Goal: Download file/media

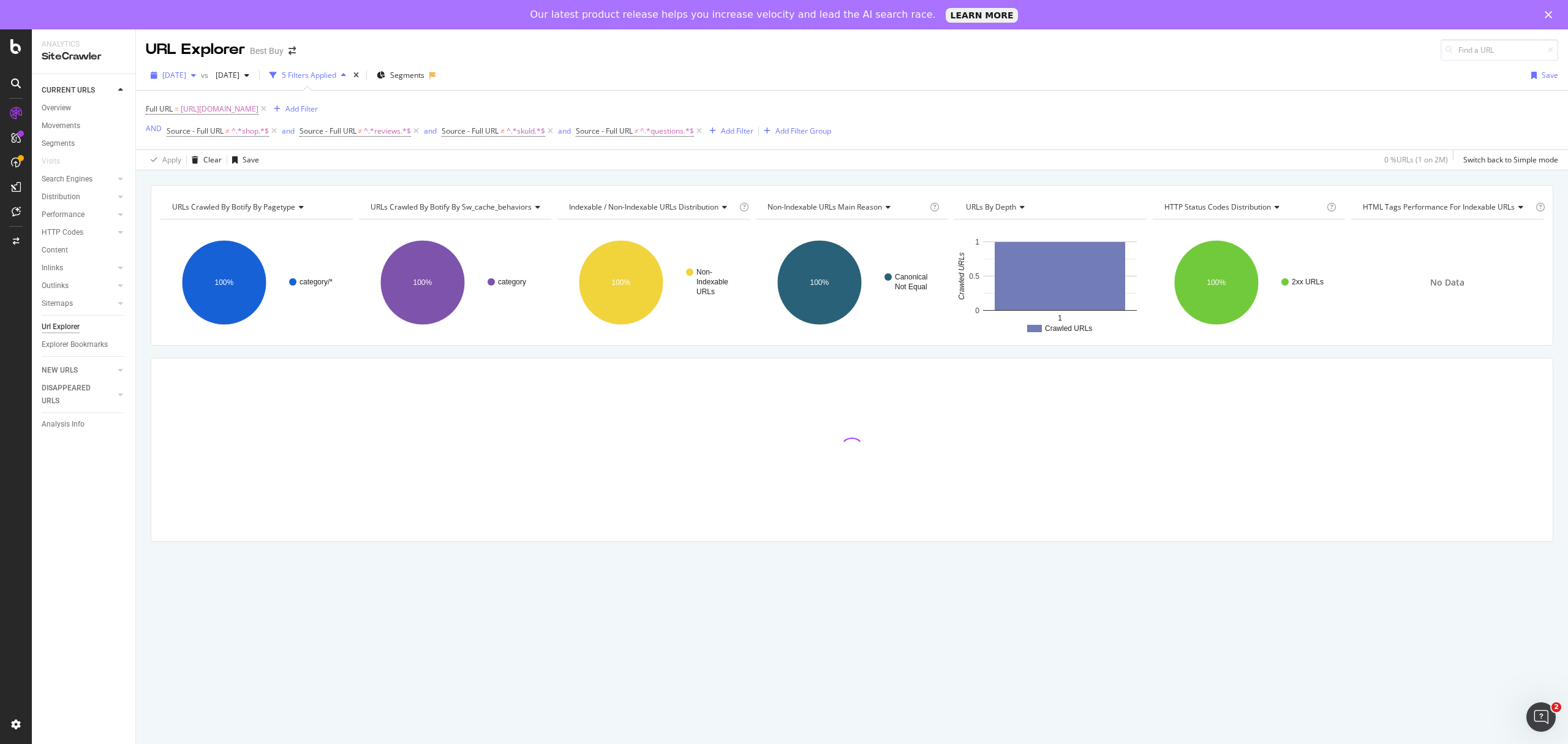
click at [186, 75] on span "[DATE]" at bounding box center [174, 75] width 24 height 10
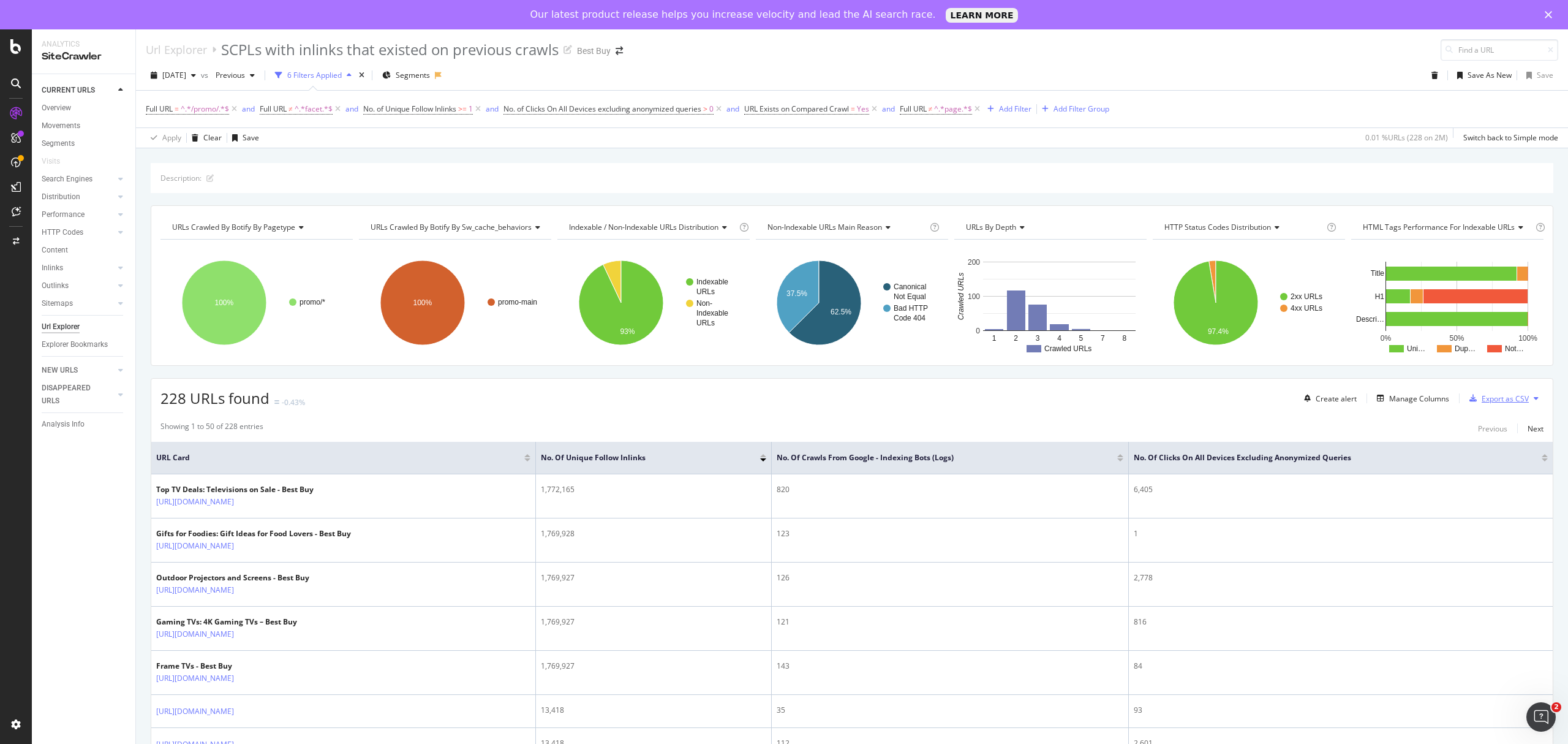
click at [1491, 402] on div "Export as CSV" at bounding box center [1505, 398] width 47 height 10
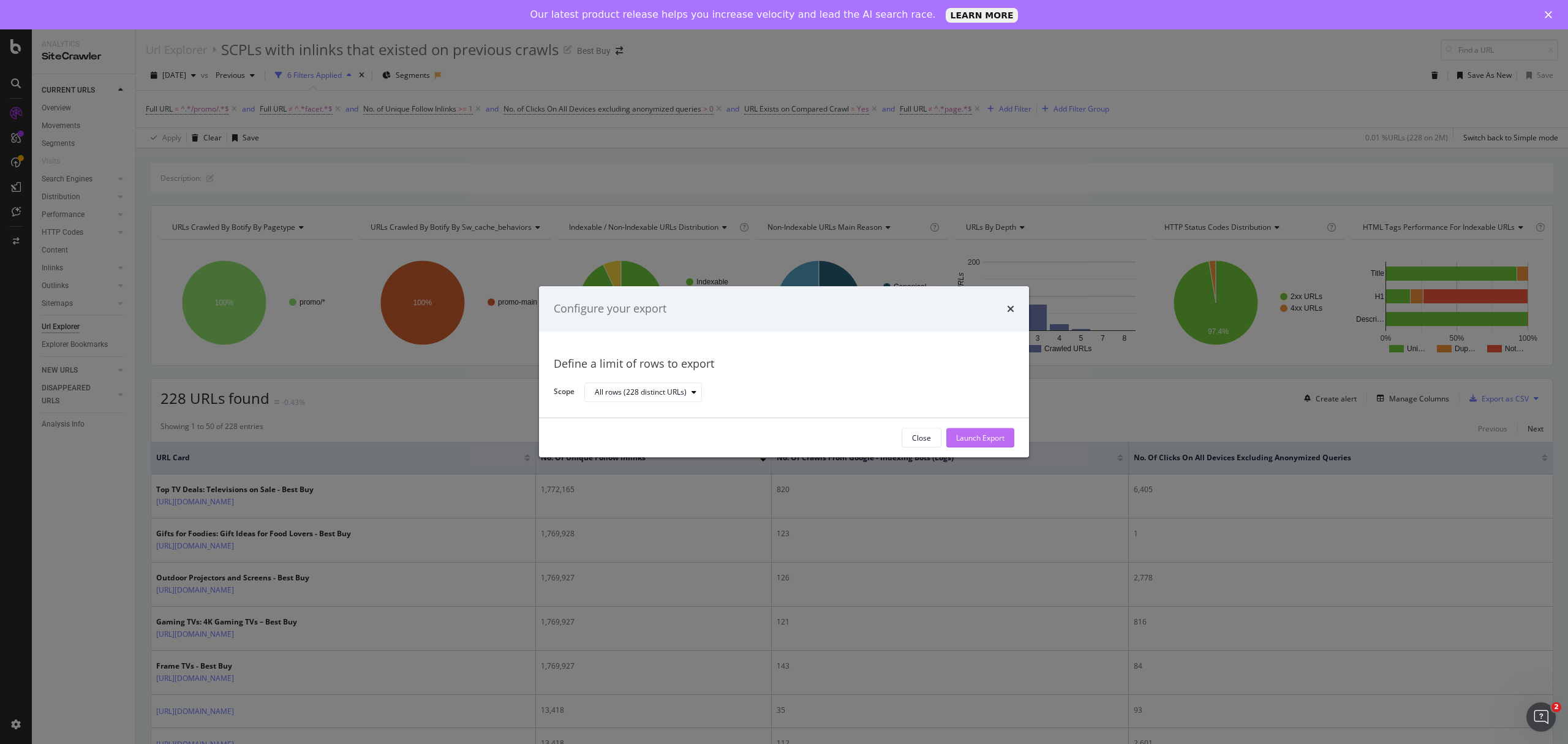
click at [970, 439] on div "Launch Export" at bounding box center [980, 437] width 48 height 10
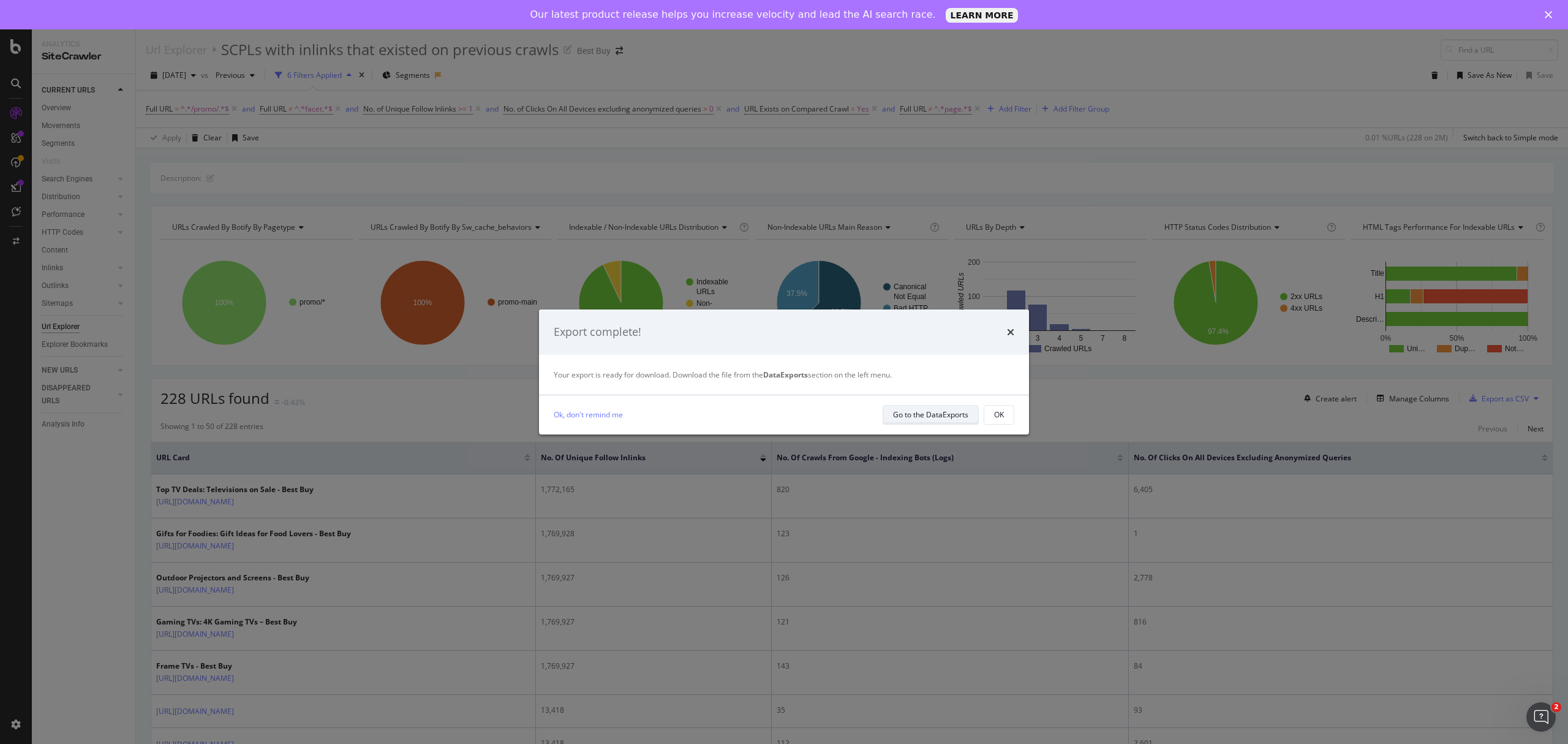
click at [949, 416] on div "Go to the DataExports" at bounding box center [930, 414] width 75 height 10
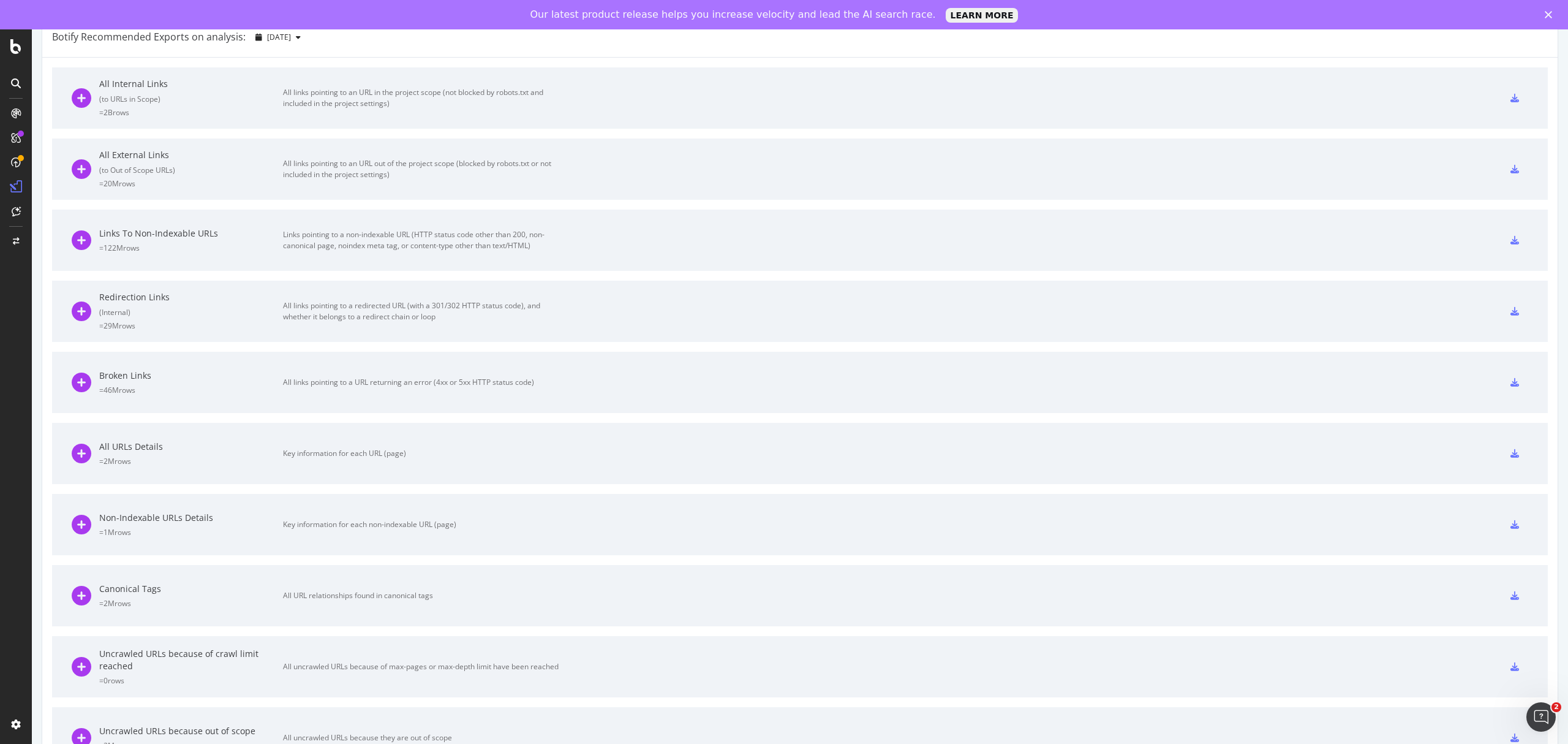
scroll to position [109, 0]
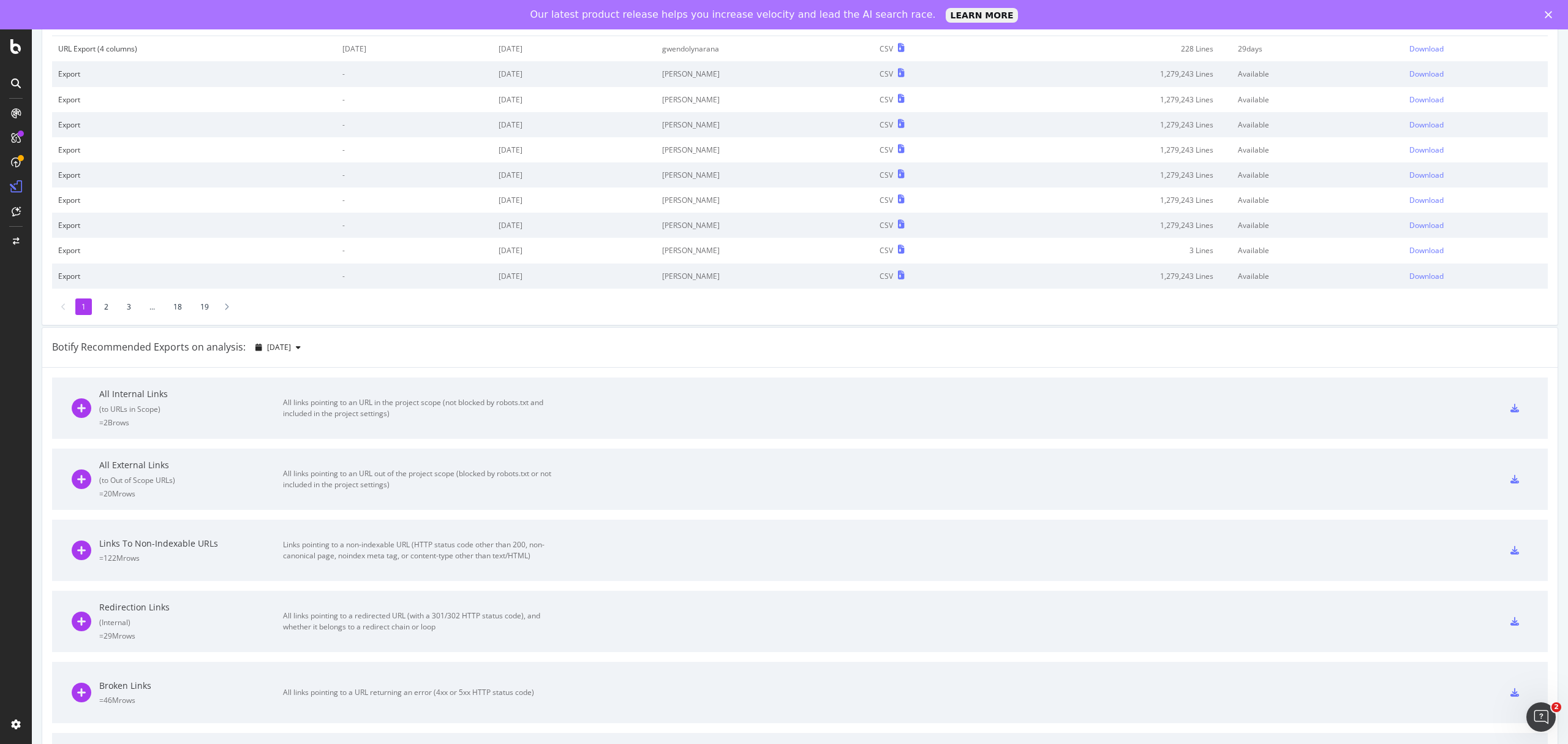
click at [350, 407] on div "All links pointing to an URL in the project scope (not blocked by robots.txt an…" at bounding box center [421, 408] width 275 height 22
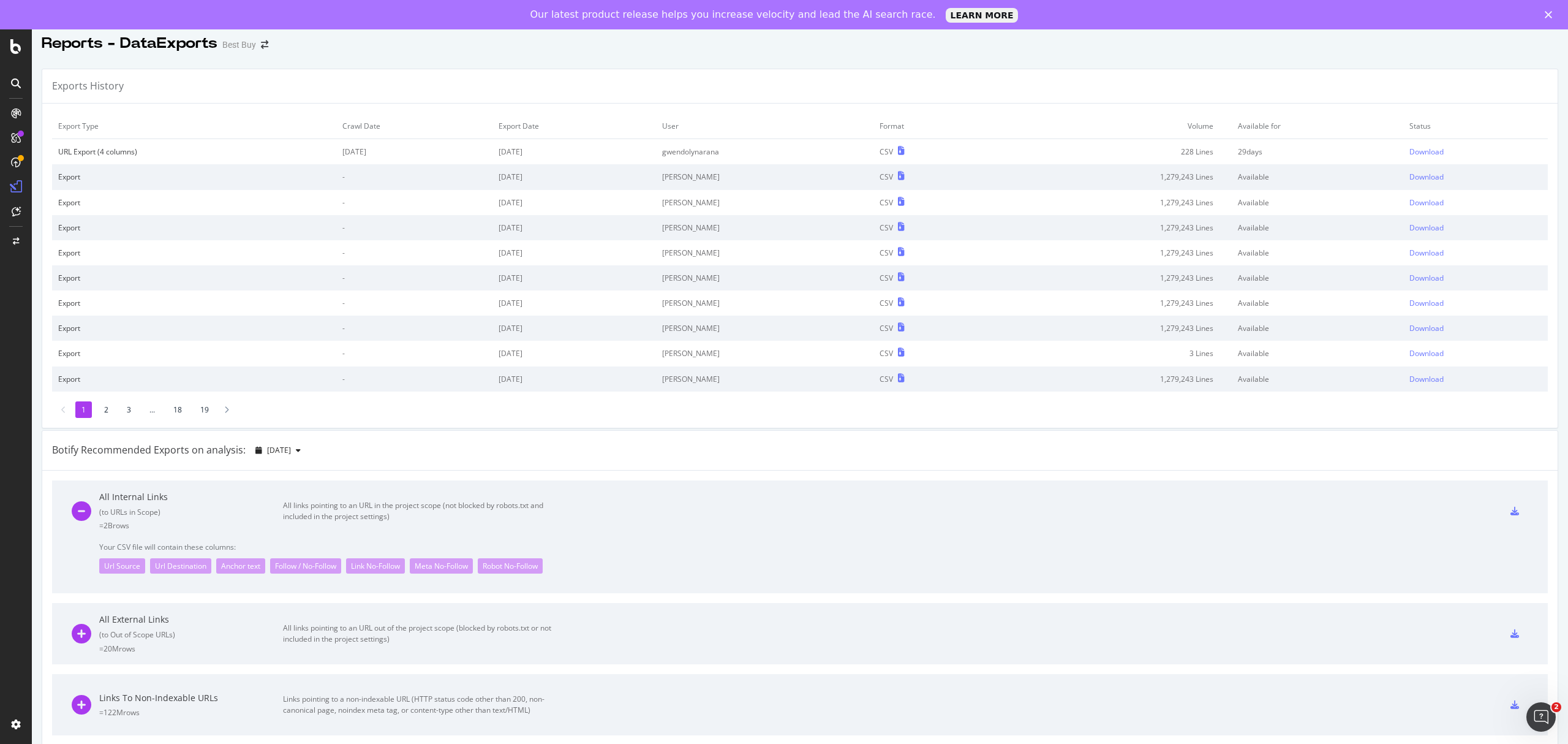
scroll to position [0, 0]
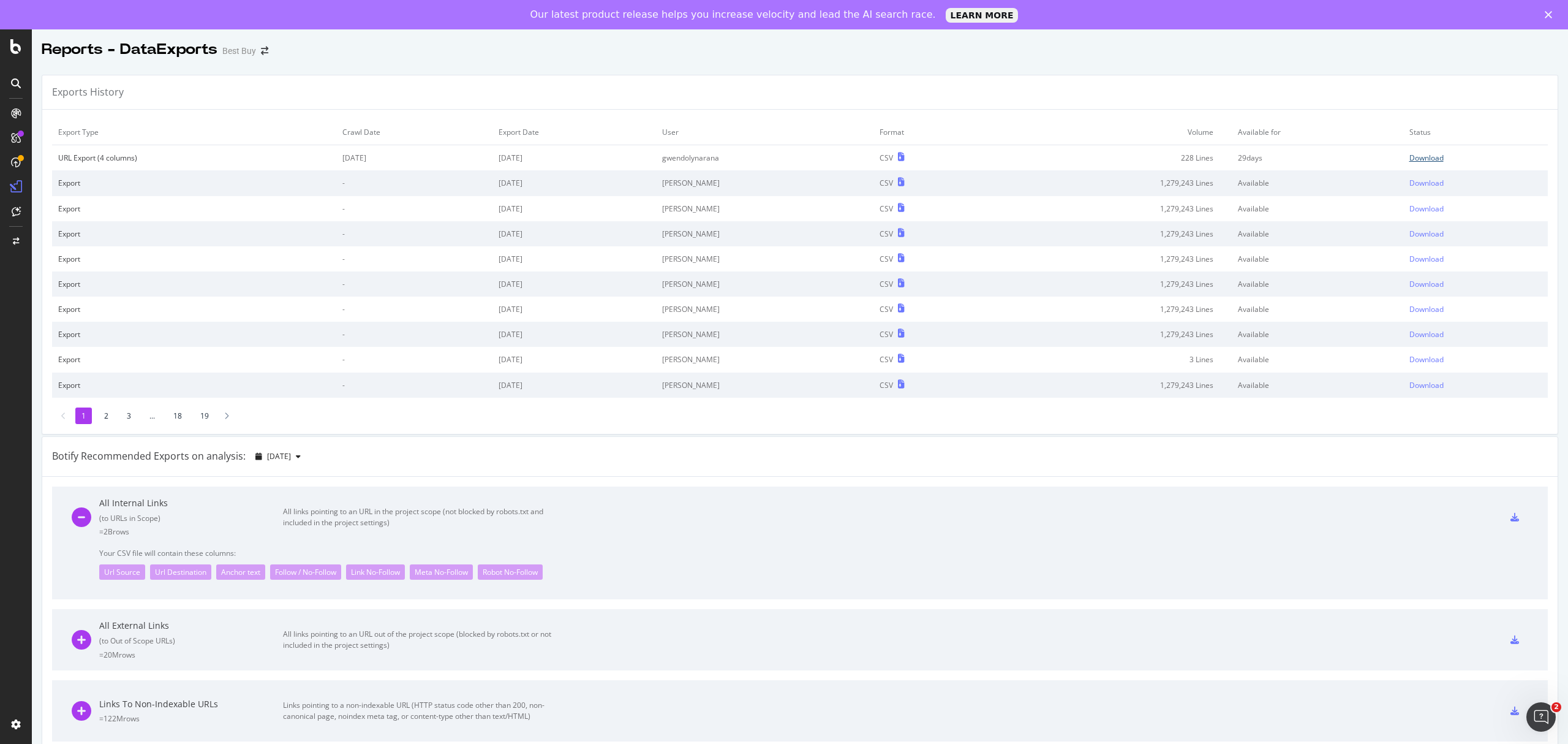
click at [1409, 160] on div "Download" at bounding box center [1426, 157] width 34 height 10
